Goal: Transaction & Acquisition: Book appointment/travel/reservation

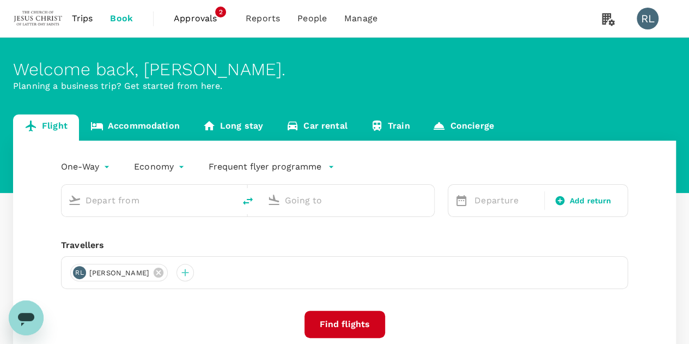
type input "Kota Kinabalu Intl (BKI)"
type input "Kuala Lumpur Intl ([GEOGRAPHIC_DATA])"
type input "Kota Kinabalu Intl (BKI)"
type input "Kuala Lumpur Intl ([GEOGRAPHIC_DATA])"
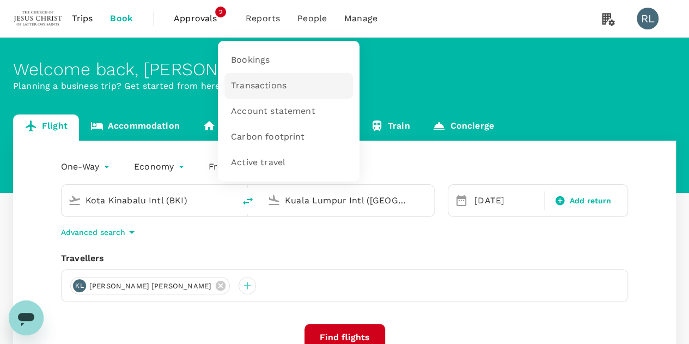
click at [253, 86] on span "Transactions" at bounding box center [259, 86] width 56 height 13
